Goal: Navigation & Orientation: Find specific page/section

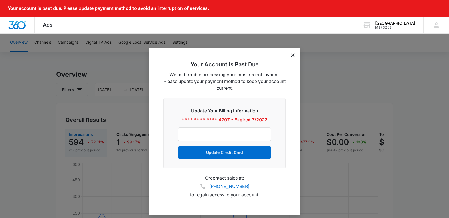
click at [292, 56] on icon "dismiss this dialog" at bounding box center [293, 55] width 4 height 4
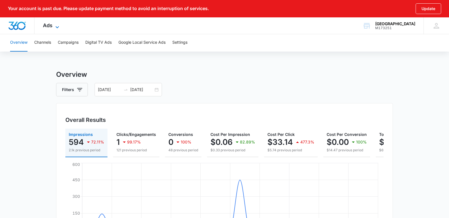
click at [52, 28] on span "Ads" at bounding box center [48, 25] width 10 height 6
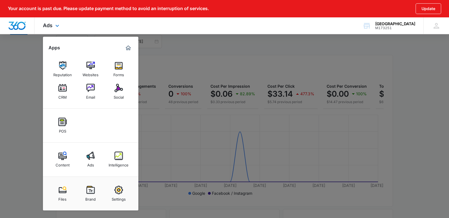
scroll to position [51, 0]
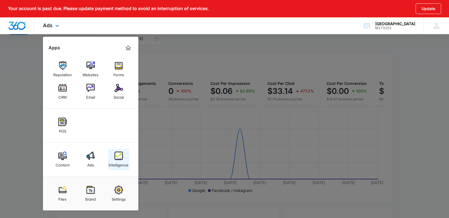
click at [118, 158] on img at bounding box center [119, 156] width 8 height 8
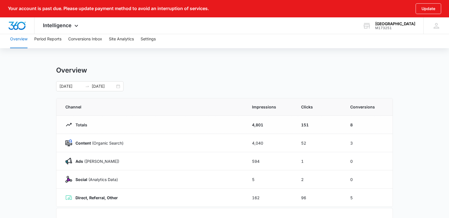
scroll to position [4, 0]
click at [120, 87] on div "08/16/2025 09/15/2025" at bounding box center [89, 86] width 67 height 10
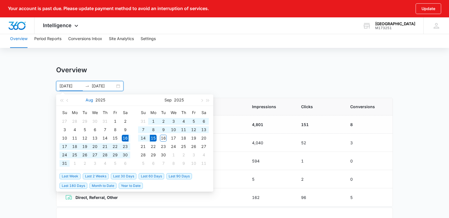
click at [91, 101] on button "Aug" at bounding box center [90, 100] width 8 height 11
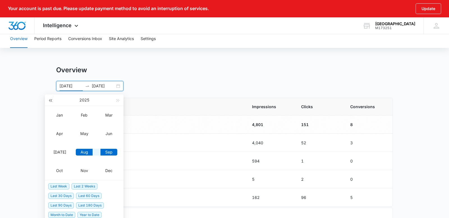
click at [52, 100] on span "button" at bounding box center [50, 100] width 3 height 3
click at [85, 132] on div "May" at bounding box center [84, 134] width 17 height 7
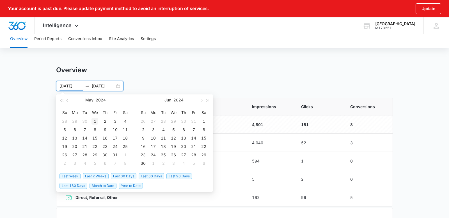
type input "05/01/2024"
click at [95, 119] on div "1" at bounding box center [94, 121] width 7 height 7
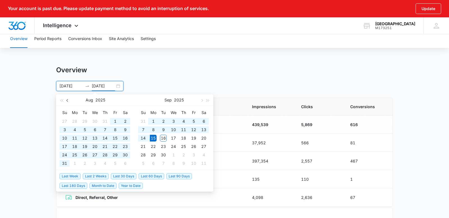
click at [68, 101] on button "button" at bounding box center [68, 100] width 6 height 11
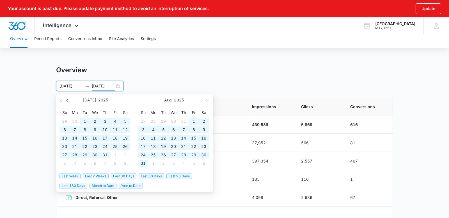
click at [68, 101] on button "button" at bounding box center [68, 100] width 6 height 11
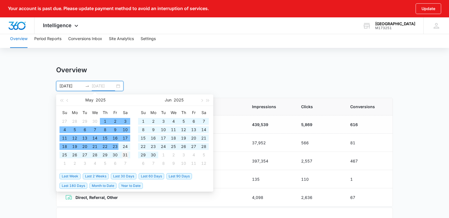
type input "05/31/2025"
click at [126, 155] on div "31" at bounding box center [125, 155] width 7 height 7
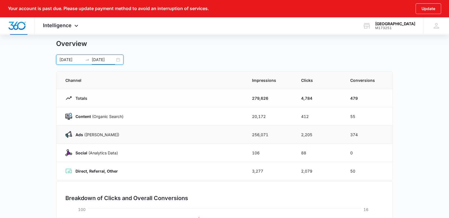
scroll to position [26, 0]
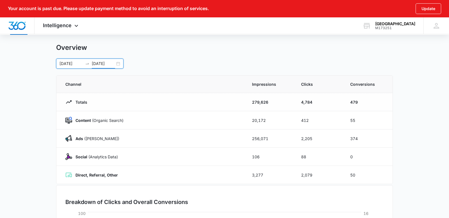
click at [119, 64] on div "05/01/2024 05/31/2025" at bounding box center [89, 64] width 67 height 10
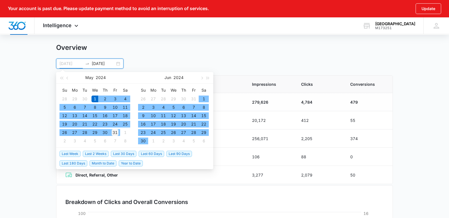
type input "05/31/2024"
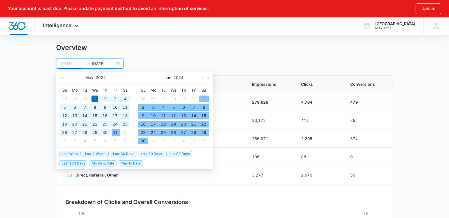
click at [114, 132] on div "31" at bounding box center [115, 132] width 7 height 7
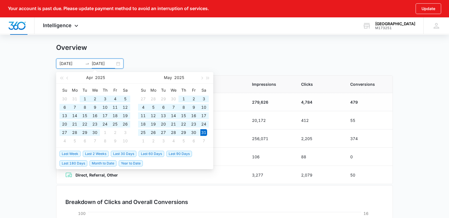
drag, startPoint x: 118, startPoint y: 64, endPoint x: 108, endPoint y: 64, distance: 9.8
click at [117, 64] on div "05/31/2024 05/31/2025" at bounding box center [89, 64] width 67 height 10
click at [108, 64] on input "05/31/2025" at bounding box center [103, 64] width 23 height 6
click at [96, 78] on button "2025" at bounding box center [100, 77] width 10 height 11
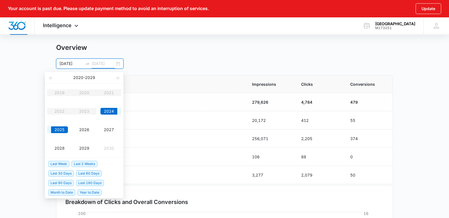
click at [109, 110] on div "2024" at bounding box center [108, 111] width 17 height 7
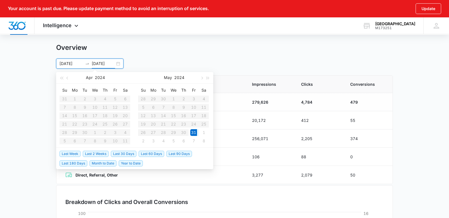
type input "05/31/2024"
click at [193, 134] on div "31" at bounding box center [193, 132] width 7 height 7
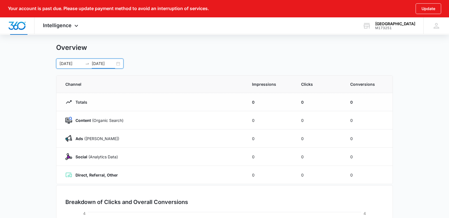
click at [74, 65] on input "05/31/2024" at bounding box center [70, 64] width 23 height 6
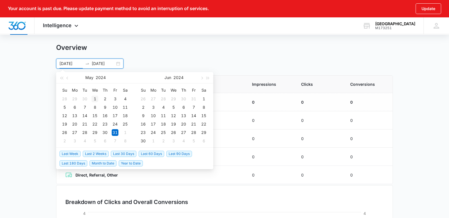
type input "05/01/2024"
click at [96, 99] on div "1" at bounding box center [94, 99] width 7 height 7
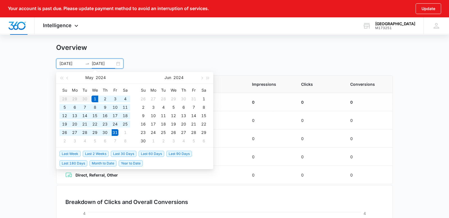
click at [107, 64] on input "05/31/2024" at bounding box center [103, 64] width 23 height 6
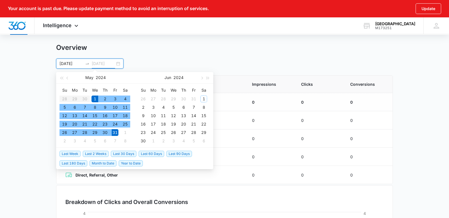
type input "05/31/2024"
click at [115, 133] on div "31" at bounding box center [115, 132] width 7 height 7
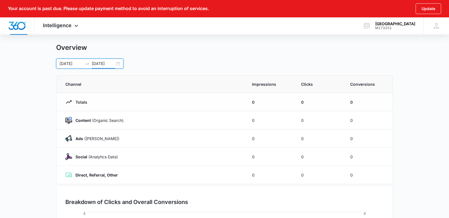
click at [174, 59] on div "05/01/2024 05/31/2024 May 2024 Su Mo Tu We Th Fr Sa 28 29 30 1 2 3 4 5 6 7 8 9 …" at bounding box center [224, 64] width 337 height 10
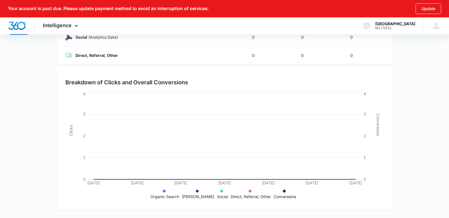
scroll to position [0, 0]
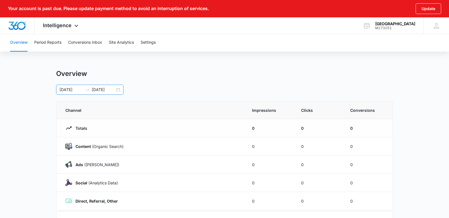
click at [74, 90] on input "05/01/2024" at bounding box center [70, 90] width 23 height 6
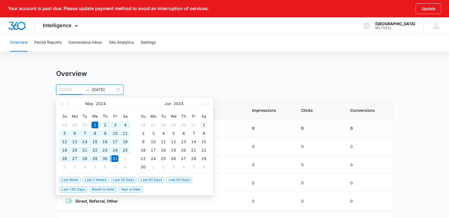
type input "06/01/2024"
click at [202, 124] on div "1" at bounding box center [203, 125] width 7 height 7
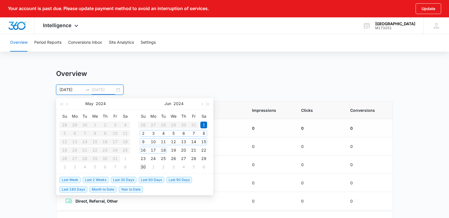
type input "06/30/2024"
click at [143, 166] on div "30" at bounding box center [143, 167] width 7 height 7
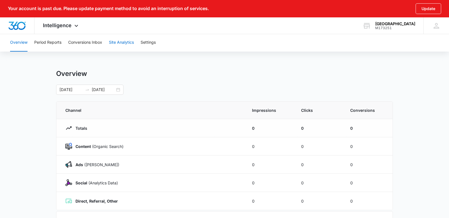
click at [124, 44] on button "Site Analytics" at bounding box center [121, 43] width 25 height 18
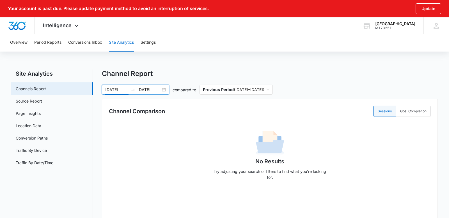
click at [128, 89] on input "06/01/2024" at bounding box center [116, 90] width 23 height 6
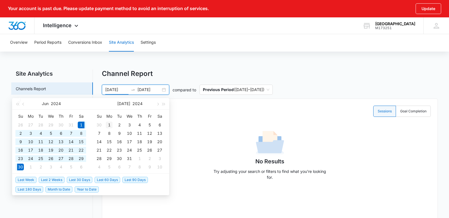
type input "07/01/2024"
click at [107, 122] on div "1" at bounding box center [109, 125] width 7 height 7
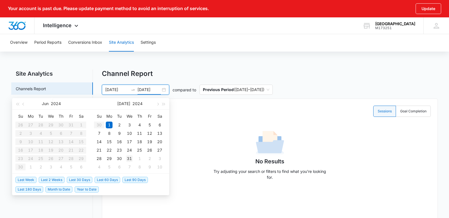
type input "07/31/2024"
click at [127, 160] on div "31" at bounding box center [129, 158] width 7 height 7
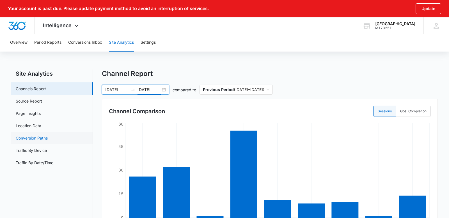
click at [44, 138] on link "Conversion Paths" at bounding box center [32, 138] width 32 height 6
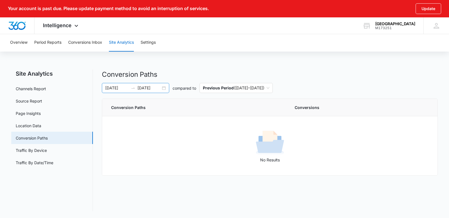
click at [163, 89] on div "07/01/2024 07/31/2024" at bounding box center [135, 88] width 67 height 10
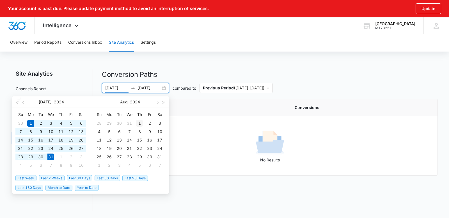
type input "08/01/2024"
click at [140, 123] on div "1" at bounding box center [139, 123] width 7 height 7
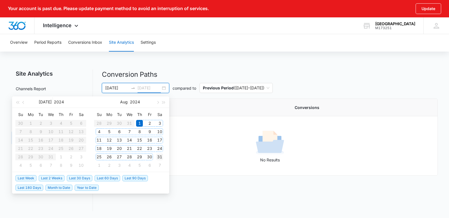
type input "08/31/2024"
click at [159, 156] on div "31" at bounding box center [159, 157] width 7 height 7
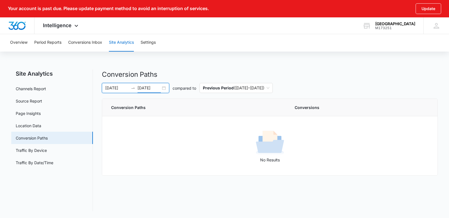
click at [163, 89] on div "08/01/2024 08/31/2024" at bounding box center [135, 88] width 67 height 10
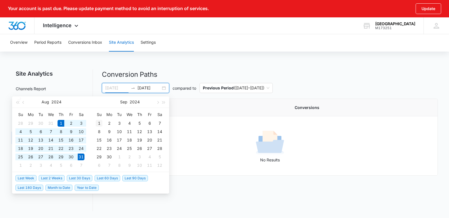
type input "09/01/2024"
click at [101, 123] on div "1" at bounding box center [99, 123] width 7 height 7
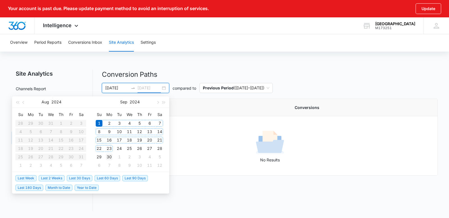
type input "09/30/2024"
click at [111, 155] on div "30" at bounding box center [109, 157] width 7 height 7
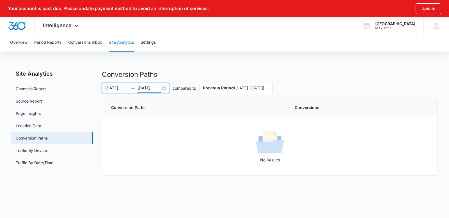
click at [165, 88] on div "09/01/2024 09/30/2024" at bounding box center [135, 88] width 67 height 10
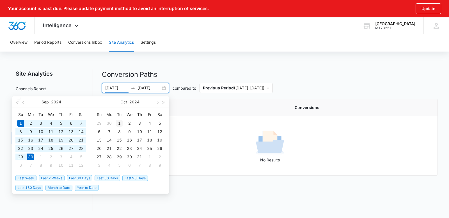
type input "10/01/2024"
click at [120, 123] on div "1" at bounding box center [119, 123] width 7 height 7
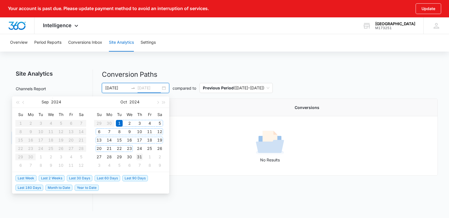
type input "10/31/2024"
click at [139, 156] on div "31" at bounding box center [139, 157] width 7 height 7
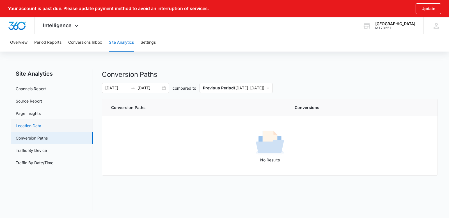
click at [41, 127] on link "Location Data" at bounding box center [29, 126] width 26 height 6
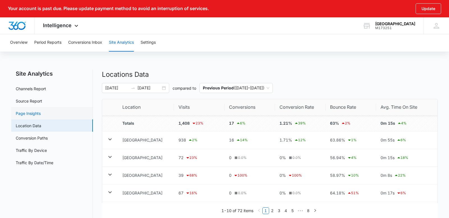
click at [41, 111] on link "Page Insights" at bounding box center [28, 114] width 25 height 6
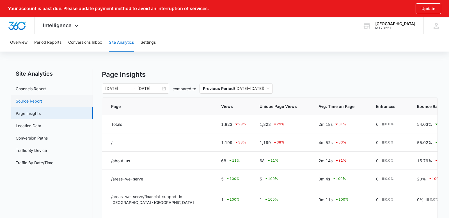
click at [42, 104] on link "Source Report" at bounding box center [29, 101] width 26 height 6
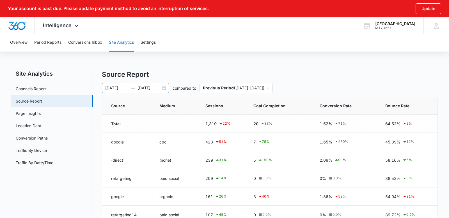
click at [165, 88] on div "10/01/2024 10/31/2024" at bounding box center [135, 88] width 67 height 10
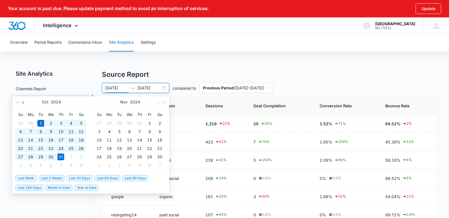
click at [24, 103] on span "button" at bounding box center [23, 102] width 3 height 3
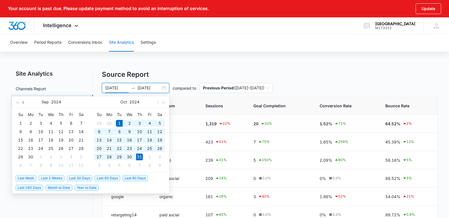
click at [24, 103] on span "button" at bounding box center [23, 102] width 3 height 3
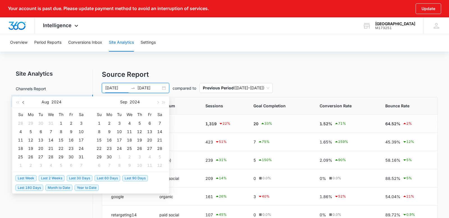
click at [24, 103] on span "button" at bounding box center [23, 102] width 3 height 3
type input "05/01/2024"
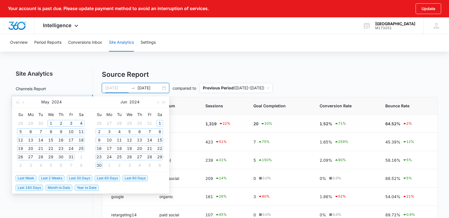
click at [53, 125] on div "1" at bounding box center [50, 123] width 7 height 7
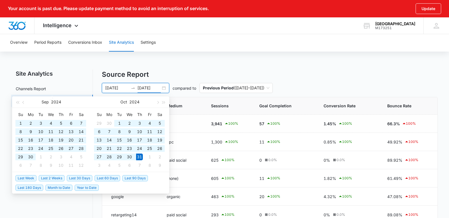
click at [166, 89] on div "05/01/2024 10/31/2024" at bounding box center [135, 88] width 67 height 10
click at [165, 89] on div "05/01/2024 10/31/2024" at bounding box center [135, 88] width 67 height 10
click at [132, 105] on button "2024" at bounding box center [134, 102] width 10 height 11
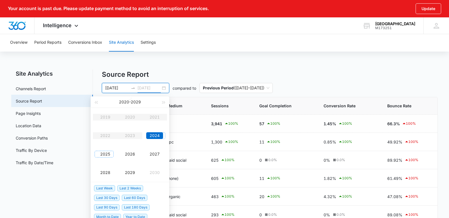
click at [110, 154] on div "2025" at bounding box center [105, 154] width 17 height 7
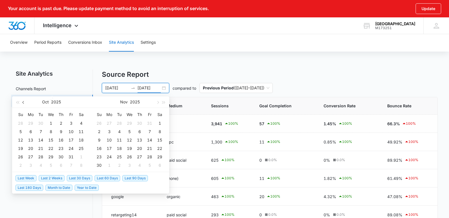
click at [23, 103] on span "button" at bounding box center [23, 102] width 3 height 3
type input "08/31/2025"
click at [19, 166] on div "31" at bounding box center [20, 165] width 7 height 7
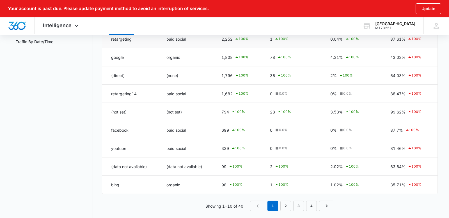
scroll to position [128, 0]
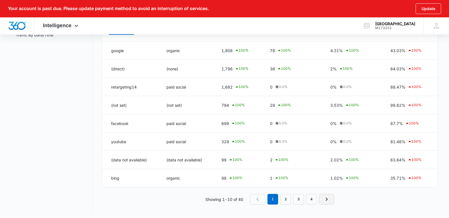
click at [323, 200] on icon "Next Page" at bounding box center [326, 199] width 7 height 7
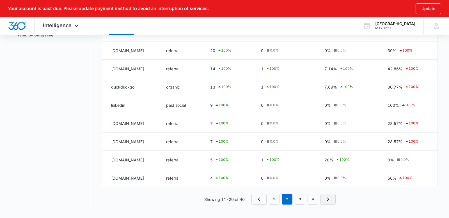
click at [328, 200] on icon "Next Page" at bounding box center [328, 199] width 2 height 3
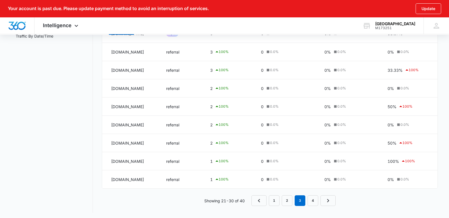
scroll to position [128, 0]
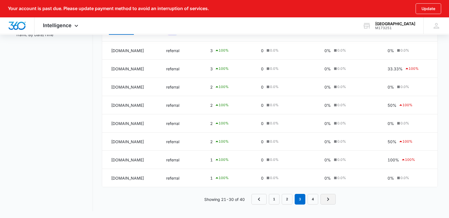
click at [328, 200] on icon "Next Page" at bounding box center [328, 199] width 7 height 7
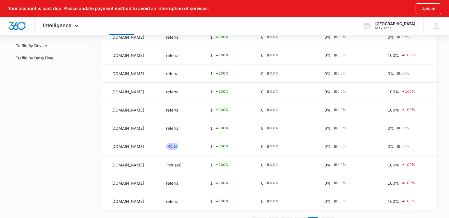
scroll to position [139, 0]
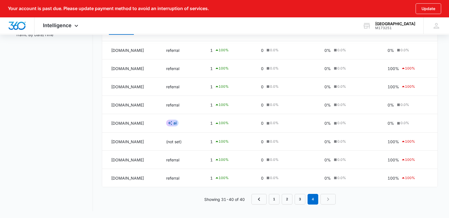
click at [328, 200] on nav "1 2 3 4" at bounding box center [293, 199] width 84 height 11
click at [257, 201] on icon "Previous Page" at bounding box center [259, 199] width 7 height 7
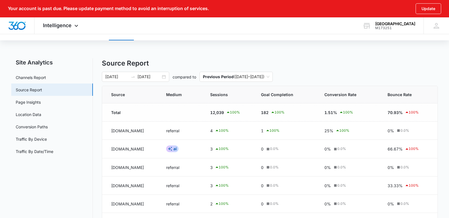
scroll to position [0, 0]
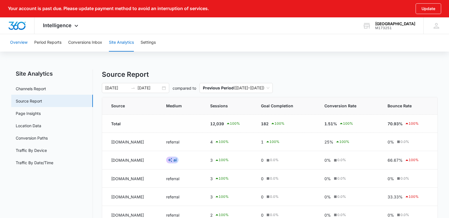
click at [19, 41] on button "Overview" at bounding box center [18, 43] width 17 height 18
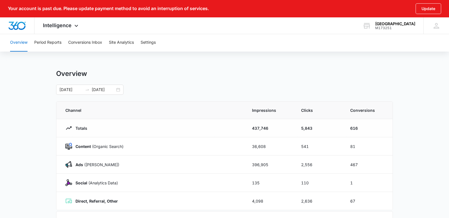
click at [159, 41] on div "Overview Period Reports Conversions Inbox Site Analytics Settings" at bounding box center [225, 43] width 436 height 18
click at [156, 43] on button "Settings" at bounding box center [148, 43] width 15 height 18
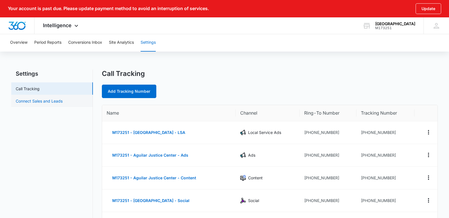
click at [49, 98] on link "Connect Sales and Leads" at bounding box center [39, 101] width 47 height 6
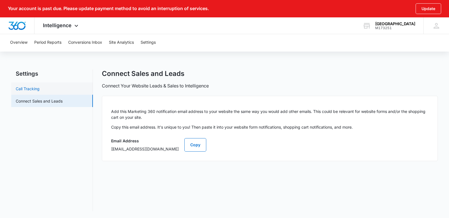
click at [40, 88] on link "Call Tracking" at bounding box center [28, 89] width 24 height 6
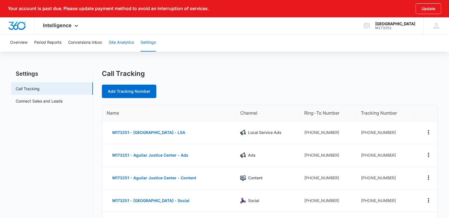
click at [117, 44] on button "Site Analytics" at bounding box center [121, 43] width 25 height 18
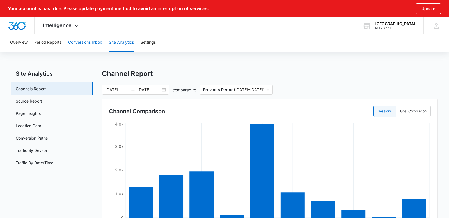
click at [88, 45] on button "Conversions Inbox" at bounding box center [85, 43] width 34 height 18
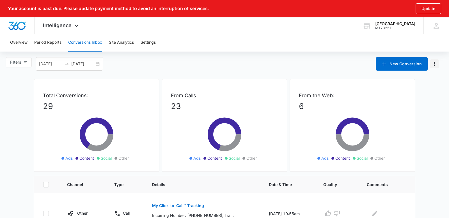
click at [436, 64] on icon "Manage Numbers" at bounding box center [434, 64] width 7 height 7
drag, startPoint x: 278, startPoint y: 62, endPoint x: 237, endPoint y: 50, distance: 42.7
click at [278, 62] on div "Filters 08/17/2025 09/16/2025 New Conversion" at bounding box center [224, 63] width 449 height 13
click at [17, 61] on span "Filters" at bounding box center [15, 62] width 11 height 6
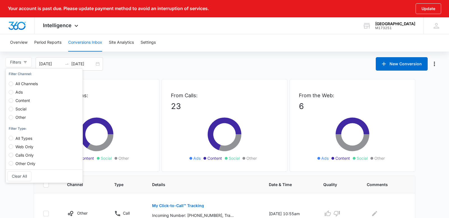
click at [145, 63] on div "Filters Filter Channel : All Channels Ads Content Social Other Filter Type : Al…" at bounding box center [224, 63] width 449 height 13
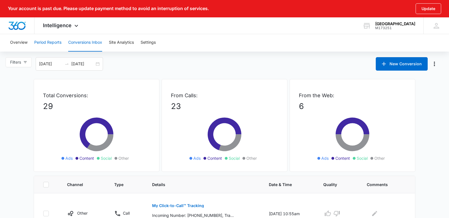
click at [55, 43] on button "Period Reports" at bounding box center [47, 43] width 27 height 18
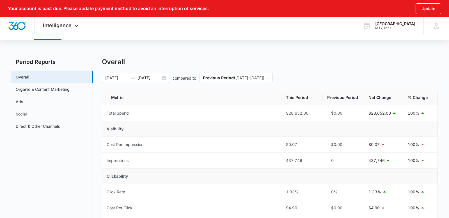
scroll to position [11, 0]
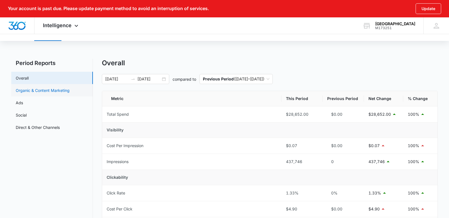
click at [70, 88] on link "Organic & Content Marketing" at bounding box center [43, 91] width 54 height 6
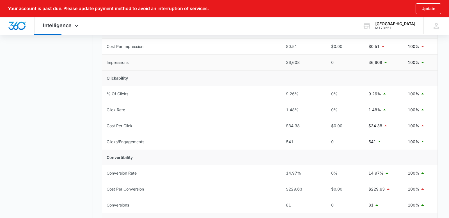
scroll to position [54, 0]
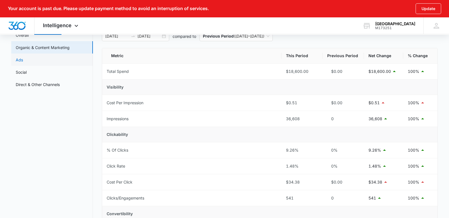
click at [23, 61] on link "Ads" at bounding box center [19, 60] width 7 height 6
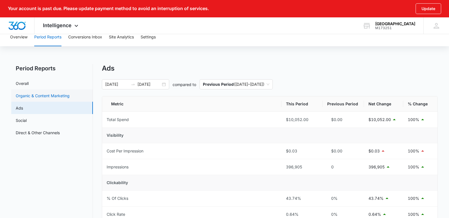
scroll to position [46, 0]
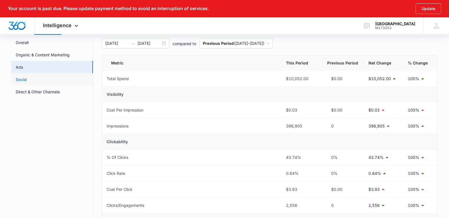
click at [27, 83] on link "Social" at bounding box center [21, 80] width 11 height 6
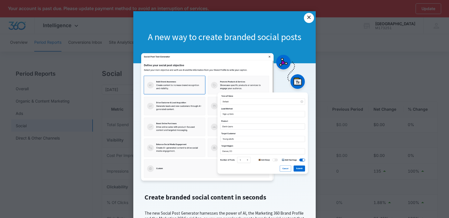
click at [309, 19] on link "×" at bounding box center [309, 18] width 10 height 10
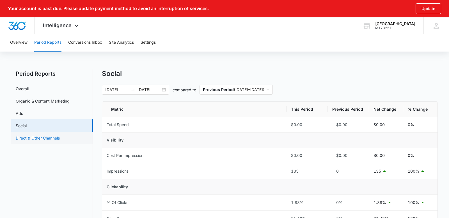
click at [37, 138] on link "Direct & Other Channels" at bounding box center [38, 138] width 44 height 6
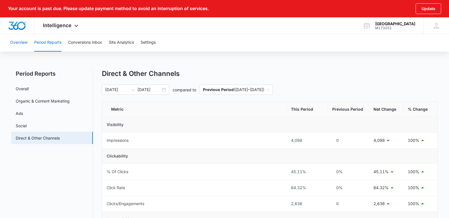
click at [24, 41] on button "Overview" at bounding box center [18, 43] width 17 height 18
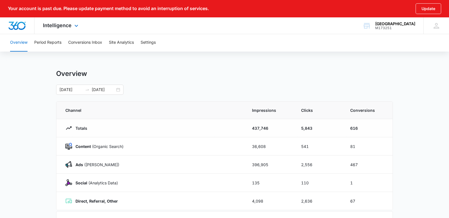
click at [71, 27] on div "Intelligence Apps Reputation Websites Forms CRM Email Social POS Content Ads In…" at bounding box center [62, 25] width 54 height 17
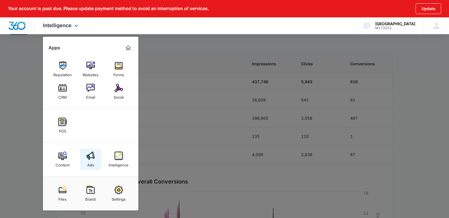
scroll to position [48, 0]
click at [91, 70] on div "Websites" at bounding box center [91, 73] width 16 height 7
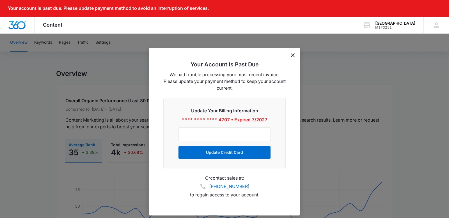
click at [292, 56] on icon "dismiss this dialog" at bounding box center [293, 55] width 4 height 4
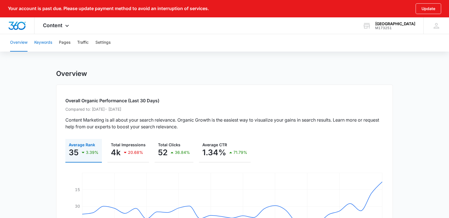
click at [48, 44] on button "Keywords" at bounding box center [43, 43] width 18 height 18
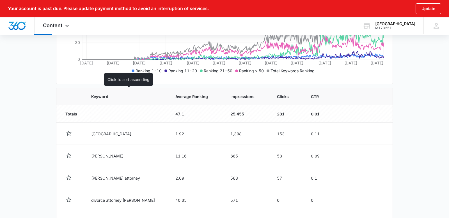
scroll to position [190, 0]
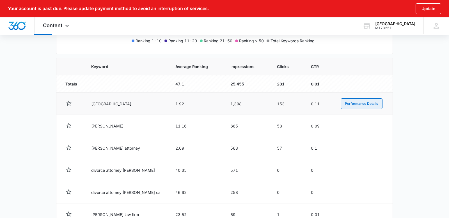
click at [368, 105] on button "Performance Details" at bounding box center [362, 104] width 42 height 11
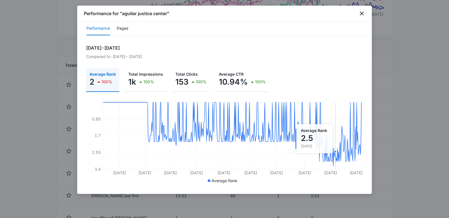
scroll to position [216, 0]
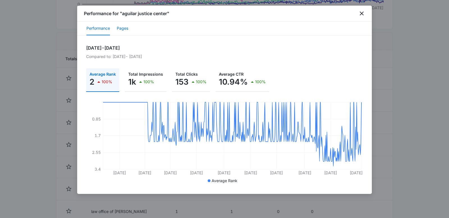
click at [119, 27] on button "Pages" at bounding box center [123, 28] width 12 height 13
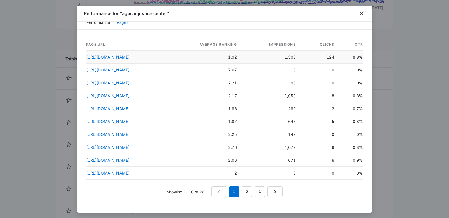
scroll to position [0, 0]
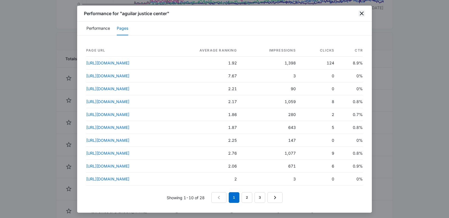
click at [360, 13] on icon "close" at bounding box center [361, 13] width 7 height 7
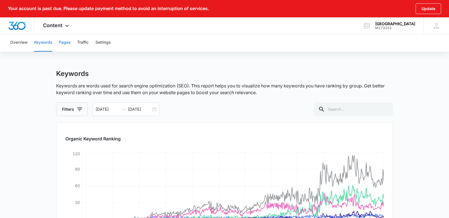
click at [66, 39] on button "Pages" at bounding box center [65, 43] width 12 height 18
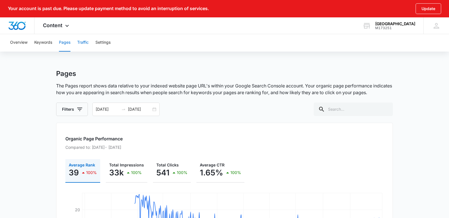
click at [86, 42] on button "Traffic" at bounding box center [83, 43] width 12 height 18
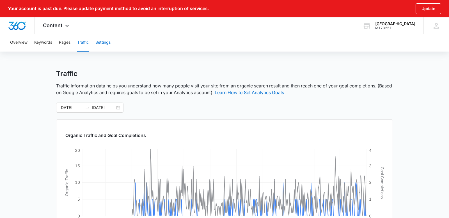
click at [111, 46] on div "Overview Keywords Pages Traffic Settings" at bounding box center [225, 43] width 436 height 18
click at [108, 45] on button "Settings" at bounding box center [102, 43] width 15 height 18
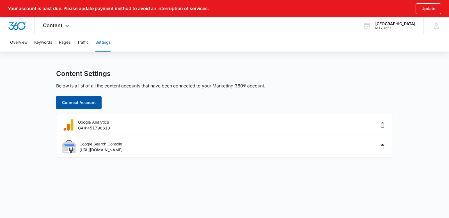
click at [94, 102] on button "Connect Account" at bounding box center [78, 102] width 45 height 13
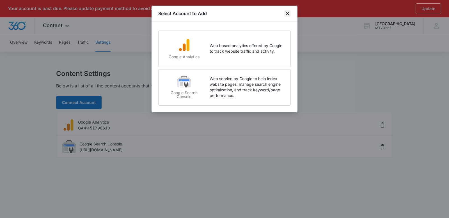
click at [287, 15] on icon "close" at bounding box center [287, 13] width 7 height 7
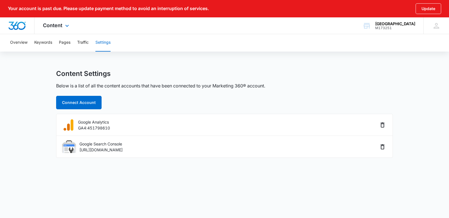
click at [53, 30] on div "Content Apps Reputation Websites Forms CRM Email Social POS Content Ads Intelli…" at bounding box center [57, 25] width 44 height 17
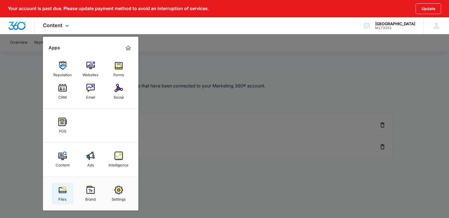
click at [64, 193] on img at bounding box center [62, 190] width 8 height 8
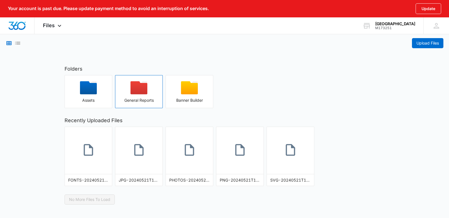
click at [152, 87] on div "button" at bounding box center [138, 89] width 47 height 17
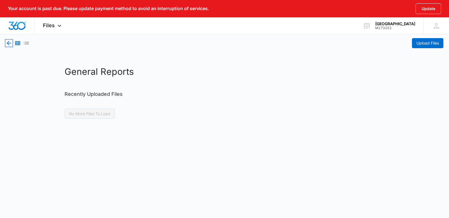
click at [10, 45] on icon "button" at bounding box center [9, 43] width 7 height 7
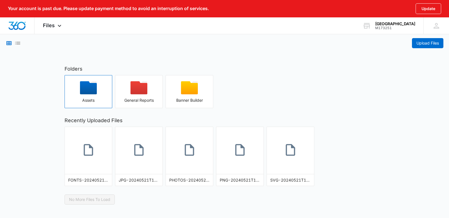
click at [95, 87] on icon "button" at bounding box center [88, 87] width 17 height 13
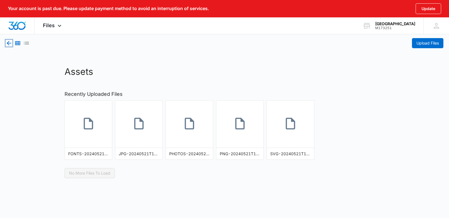
click at [9, 45] on icon "button" at bounding box center [9, 43] width 7 height 7
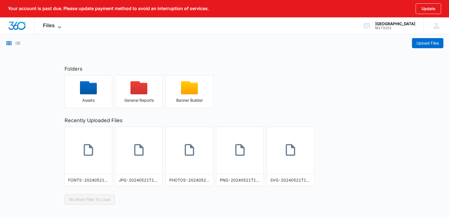
click at [58, 25] on icon at bounding box center [59, 27] width 7 height 7
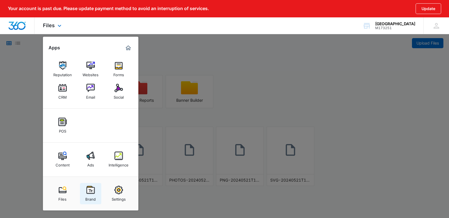
click at [90, 193] on img at bounding box center [90, 190] width 8 height 8
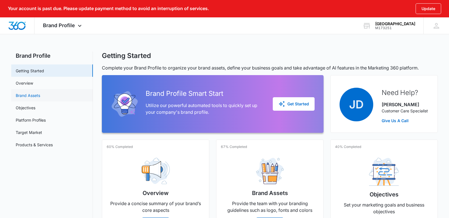
click at [40, 96] on link "Brand Assets" at bounding box center [28, 96] width 24 height 6
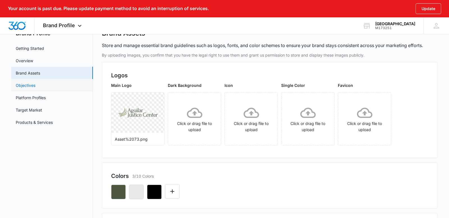
scroll to position [22, 0]
click at [35, 88] on link "Objectives" at bounding box center [26, 86] width 20 height 6
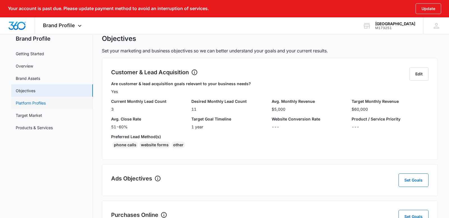
scroll to position [17, 0]
click at [43, 101] on link "Platform Profiles" at bounding box center [31, 104] width 30 height 6
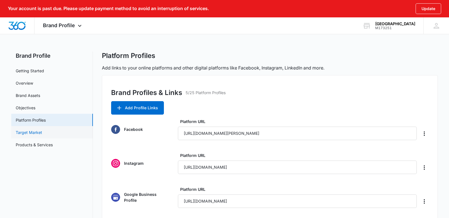
click at [40, 131] on link "Target Market" at bounding box center [29, 133] width 26 height 6
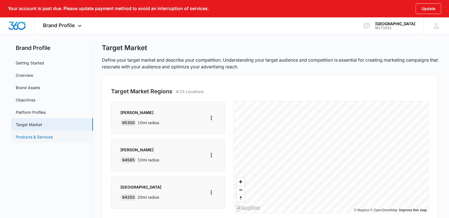
scroll to position [8, 0]
click at [53, 138] on link "Products & Services" at bounding box center [34, 137] width 37 height 6
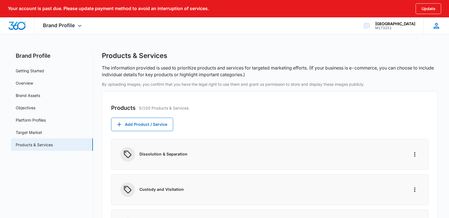
click at [432, 28] on div "RA Robert Aguilar robert@aguilarjustice.com My Profile Notifications Support Lo…" at bounding box center [437, 25] width 26 height 17
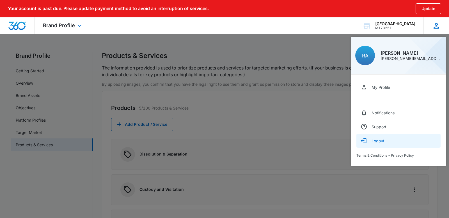
click at [381, 139] on div "Logout" at bounding box center [378, 141] width 13 height 5
